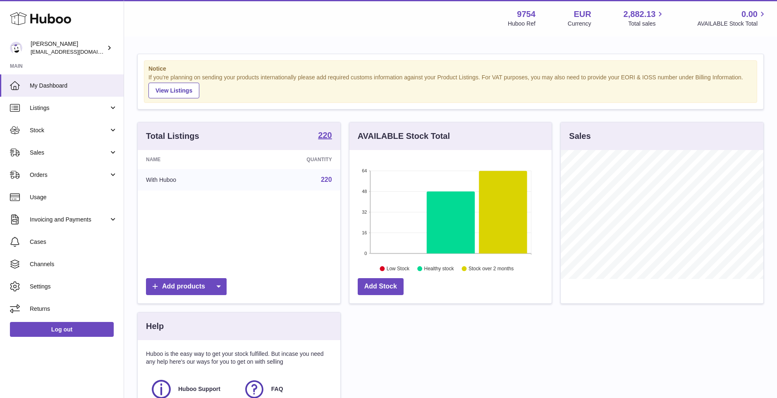
scroll to position [129, 202]
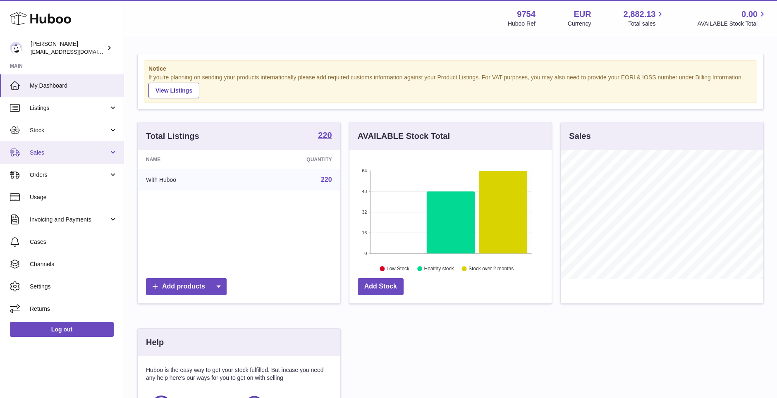
click at [35, 152] on span "Sales" at bounding box center [69, 153] width 79 height 8
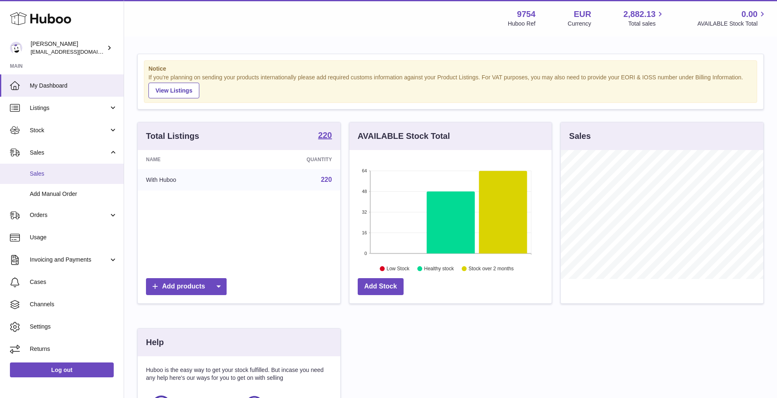
click at [47, 173] on span "Sales" at bounding box center [74, 174] width 88 height 8
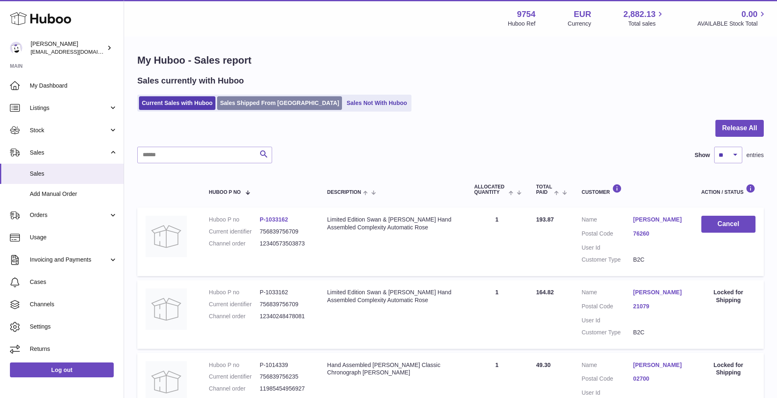
click at [265, 100] on link "Sales Shipped From [GEOGRAPHIC_DATA]" at bounding box center [279, 103] width 125 height 14
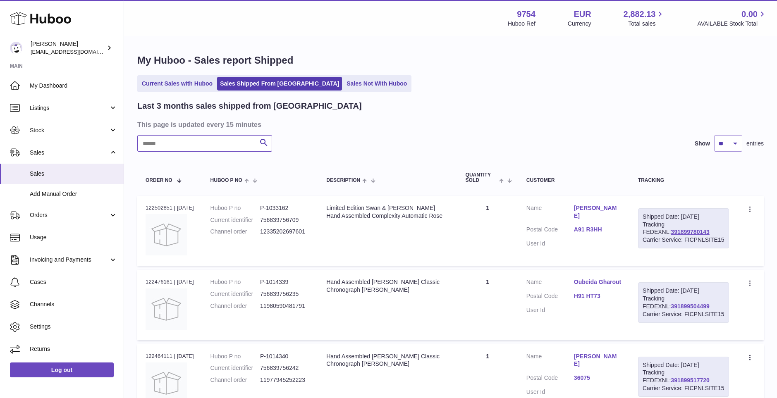
click at [211, 145] on input "text" at bounding box center [204, 143] width 135 height 17
paste input "**********"
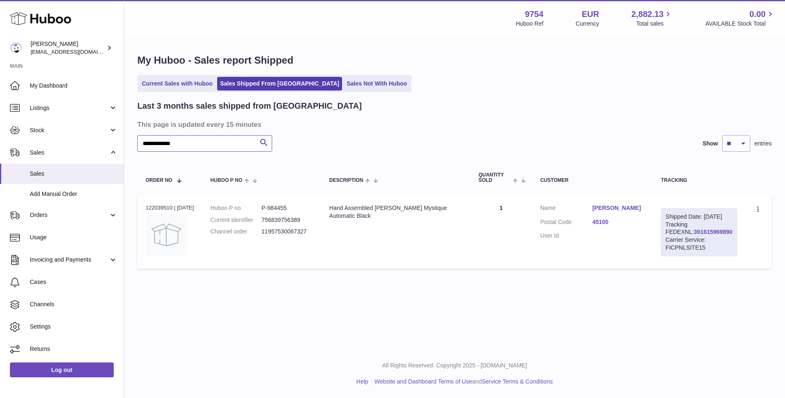
type input "**********"
click at [702, 235] on link "391615969890" at bounding box center [713, 232] width 38 height 7
click at [38, 213] on span "Orders" at bounding box center [69, 215] width 79 height 8
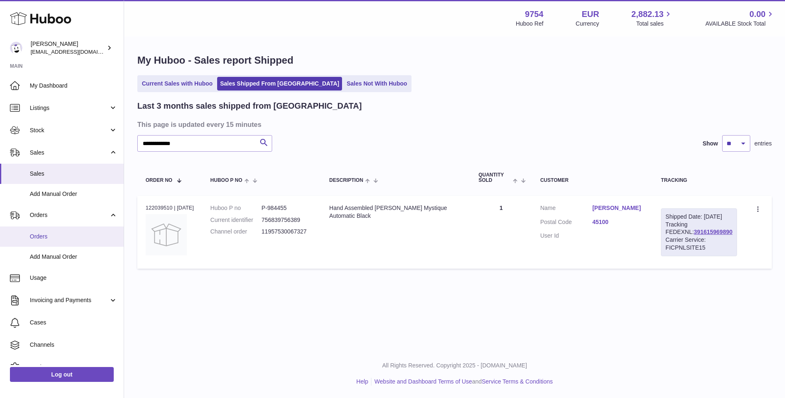
click at [39, 235] on span "Orders" at bounding box center [74, 237] width 88 height 8
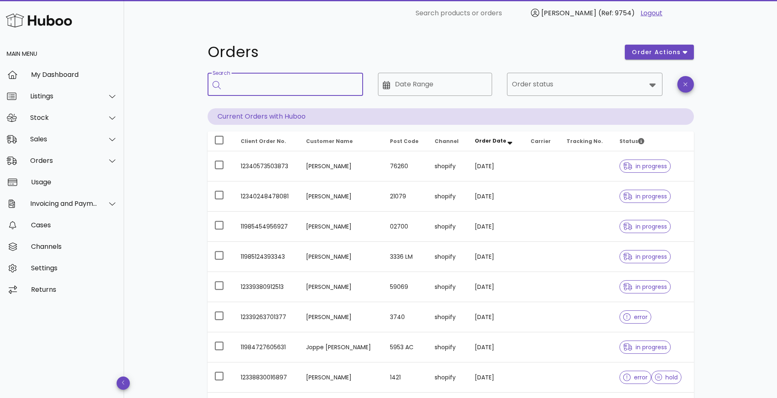
click at [285, 86] on input "Search" at bounding box center [291, 84] width 131 height 13
paste input "**********"
type input "**********"
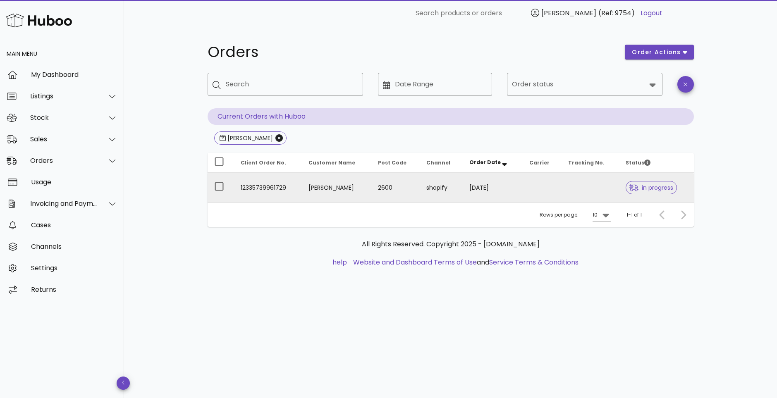
click at [651, 188] on span "in progress" at bounding box center [651, 188] width 44 height 6
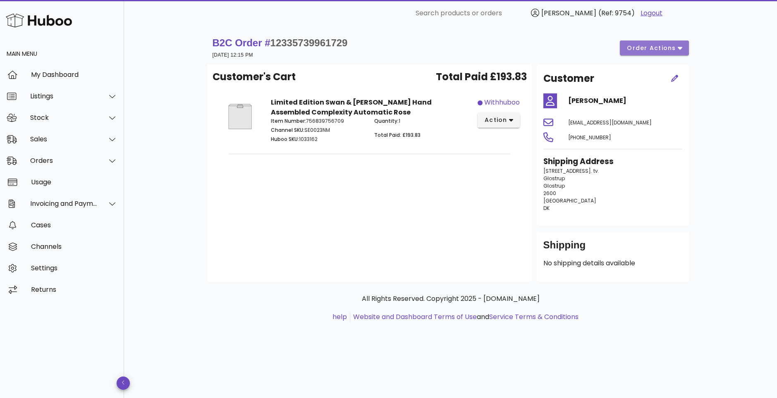
click at [675, 50] on span "order actions" at bounding box center [651, 48] width 50 height 9
click at [673, 72] on div "Cancel" at bounding box center [672, 76] width 26 height 8
click at [673, 50] on span "order actions" at bounding box center [651, 48] width 50 height 9
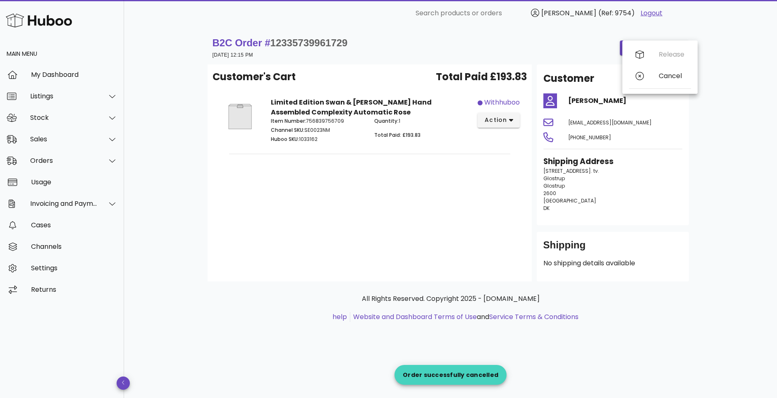
click at [700, 187] on div "B2C Order # 12335739961729 08 August 2025 at 12:15 PM order actions Customer's …" at bounding box center [451, 187] width 526 height 322
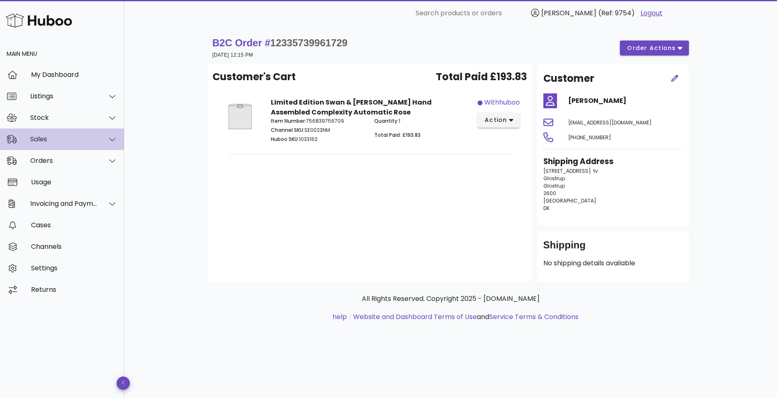
click at [44, 136] on div "Sales" at bounding box center [63, 139] width 67 height 8
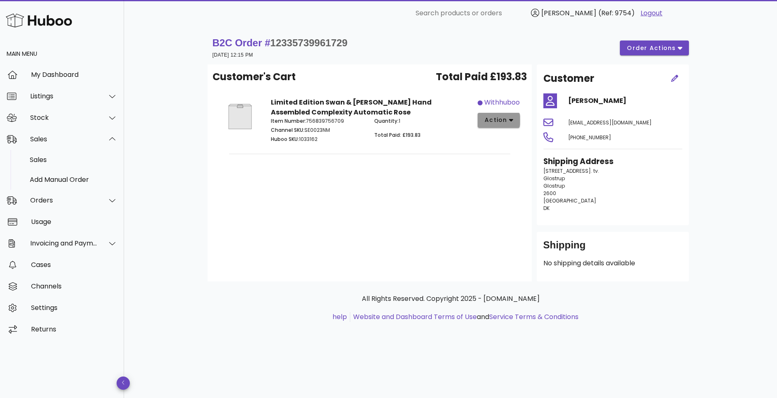
click at [511, 119] on icon "button" at bounding box center [511, 120] width 5 height 7
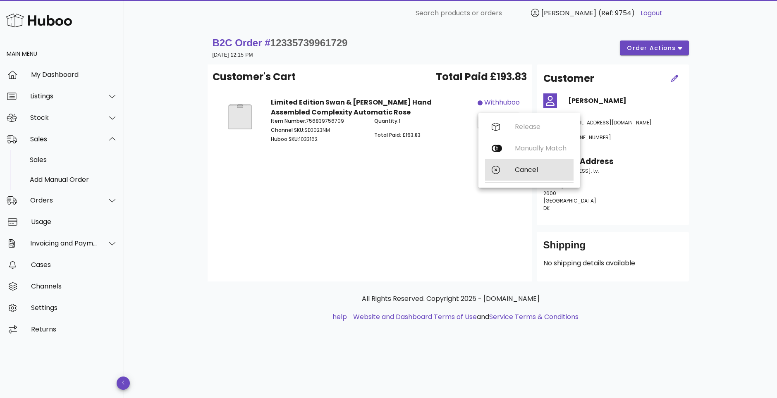
click at [525, 171] on div "Cancel" at bounding box center [541, 170] width 52 height 8
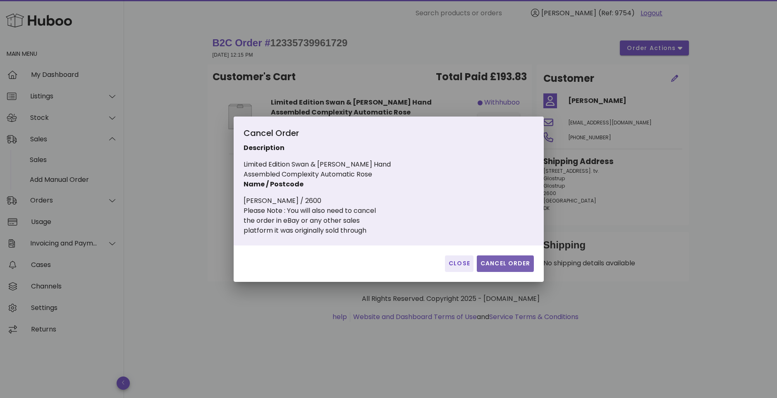
click at [513, 261] on span "Cancel Order" at bounding box center [505, 263] width 50 height 9
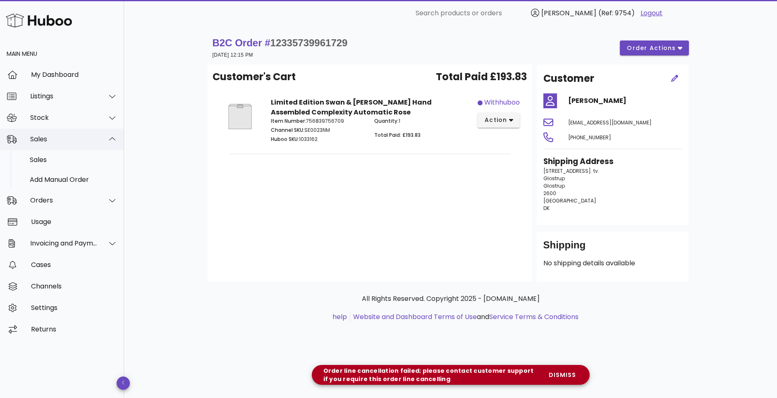
click at [43, 136] on div "Sales" at bounding box center [63, 139] width 67 height 8
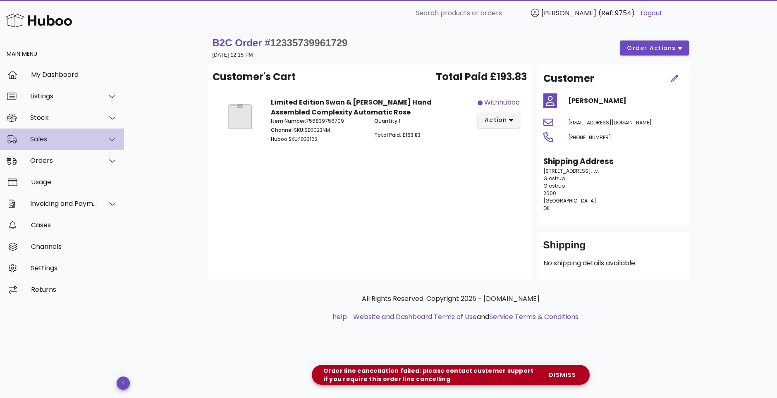
click at [43, 136] on div "Sales" at bounding box center [63, 139] width 67 height 8
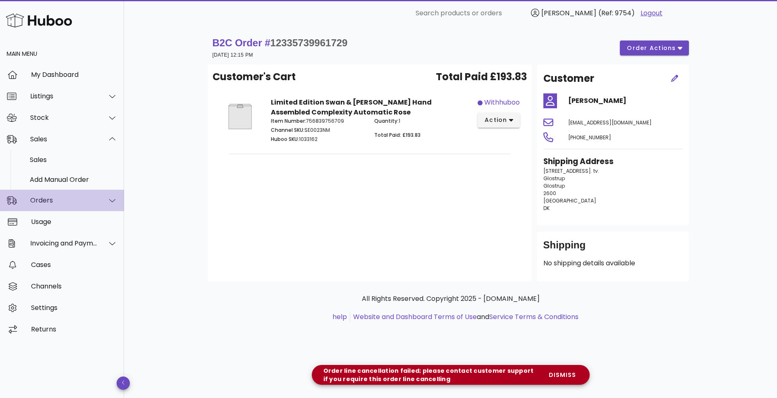
click at [43, 201] on div "Orders" at bounding box center [63, 200] width 67 height 8
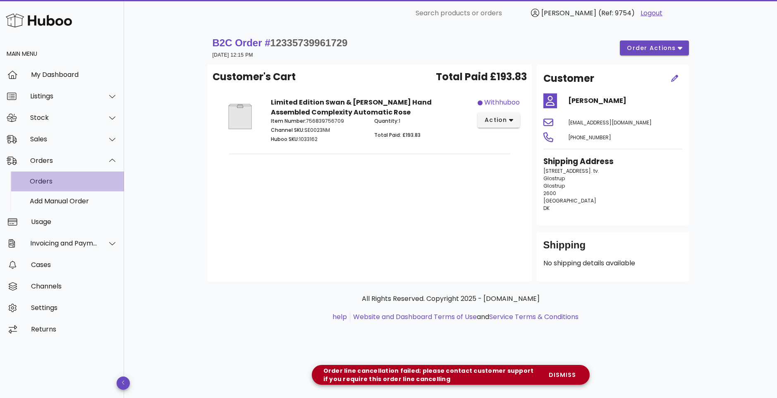
click at [42, 181] on div "Orders" at bounding box center [74, 181] width 88 height 8
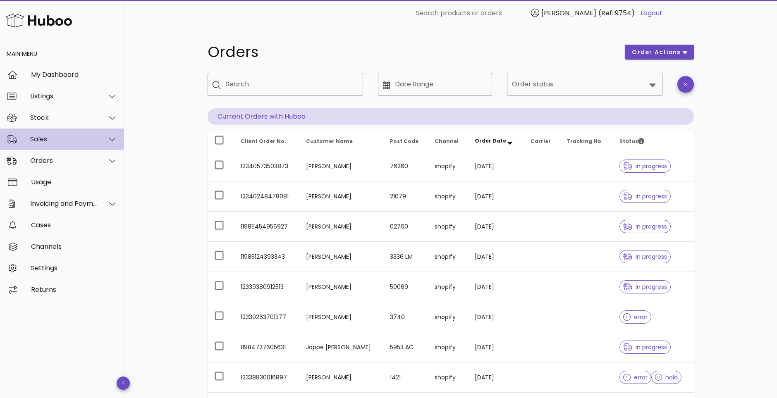
click at [47, 135] on div "Sales" at bounding box center [63, 139] width 67 height 8
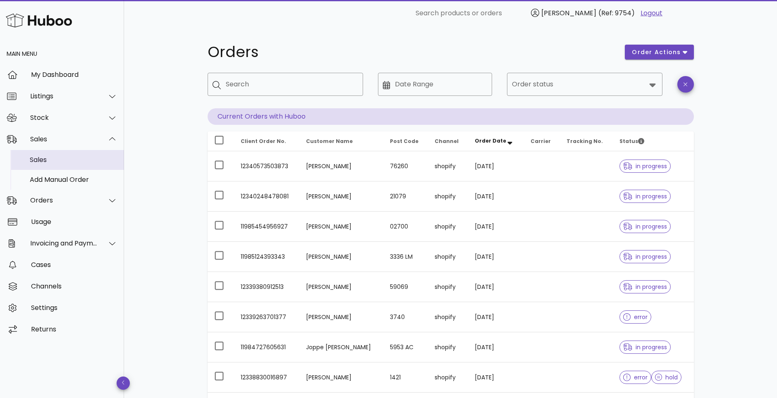
click at [34, 158] on div "Sales" at bounding box center [74, 160] width 88 height 8
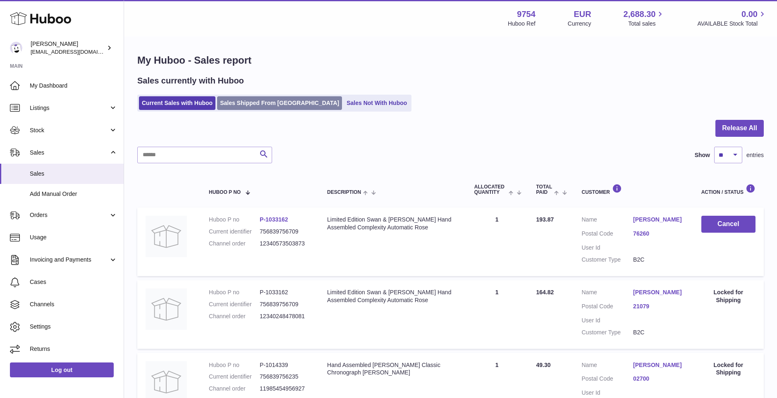
click at [277, 103] on link "Sales Shipped From [GEOGRAPHIC_DATA]" at bounding box center [279, 103] width 125 height 14
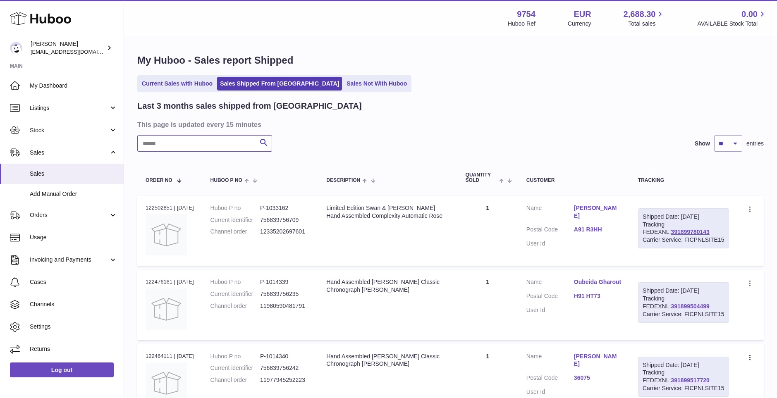
click at [227, 142] on input "text" at bounding box center [204, 143] width 135 height 17
paste input "**********"
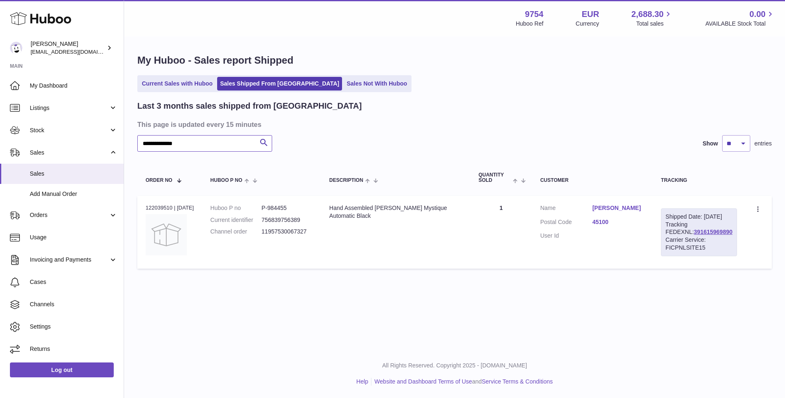
type input "**********"
drag, startPoint x: 313, startPoint y: 230, endPoint x: 259, endPoint y: 234, distance: 53.9
click at [259, 234] on dl "Huboo P no P-984455 Current identifier 756839756389 Channel order 11957530067327" at bounding box center [261, 222] width 102 height 36
copy dl "11957530067327"
